Goal: Information Seeking & Learning: Check status

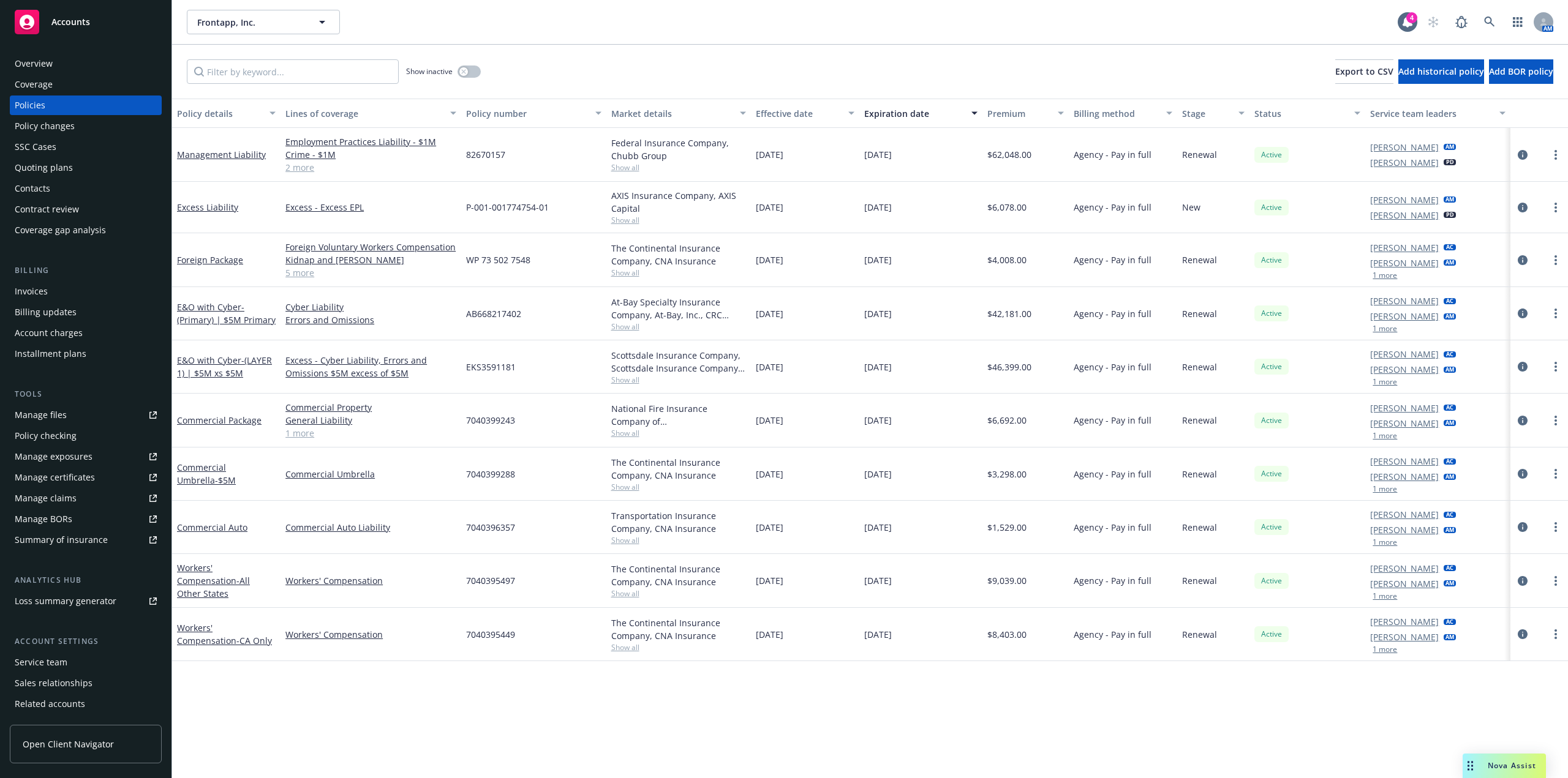
scroll to position [40, 0]
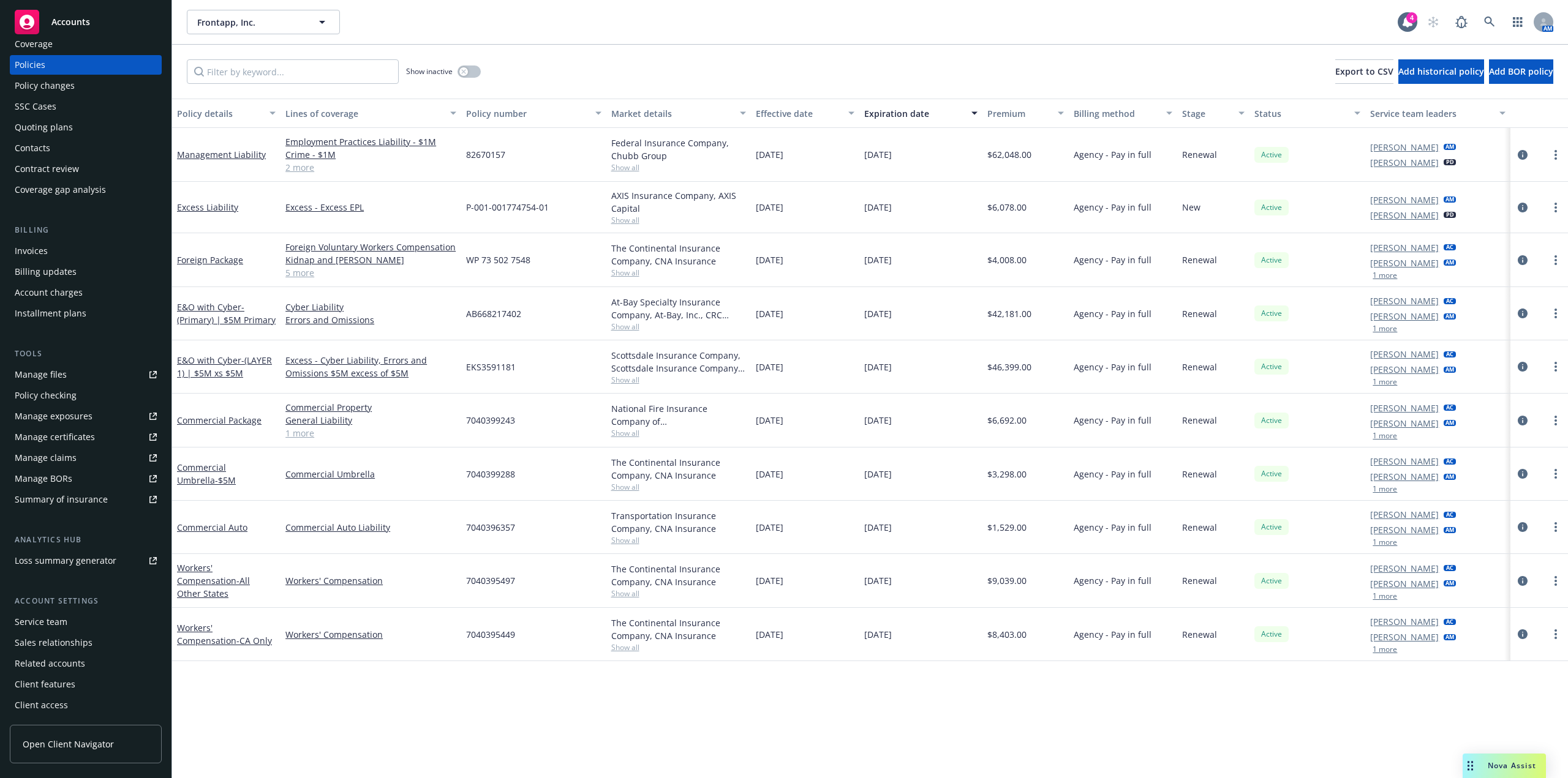
click at [1046, 2] on div "Frontapp, Inc. Frontapp, Inc. 4 AM" at bounding box center [869, 22] width 1395 height 44
click at [592, 747] on div "Policy details Lines of coverage Policy number Market details Effective date Ex…" at bounding box center [869, 438] width 1395 height 680
click at [1338, 17] on div "Frontapp, Inc. Frontapp, Inc." at bounding box center [792, 21] width 1211 height 25
